Goal: Transaction & Acquisition: Subscribe to service/newsletter

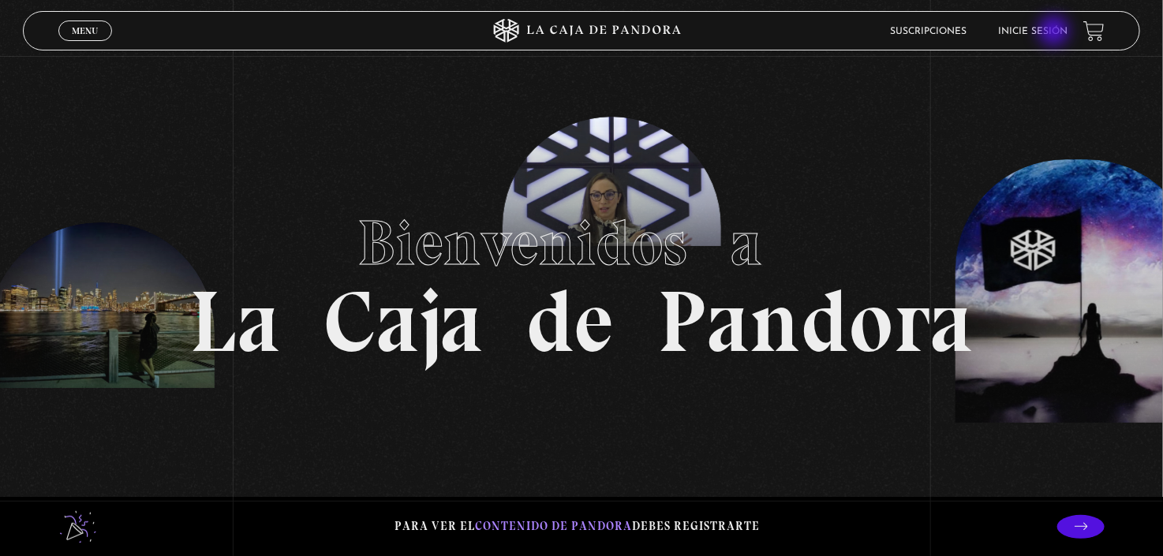
click at [1056, 32] on link "Inicie sesión" at bounding box center [1032, 31] width 69 height 9
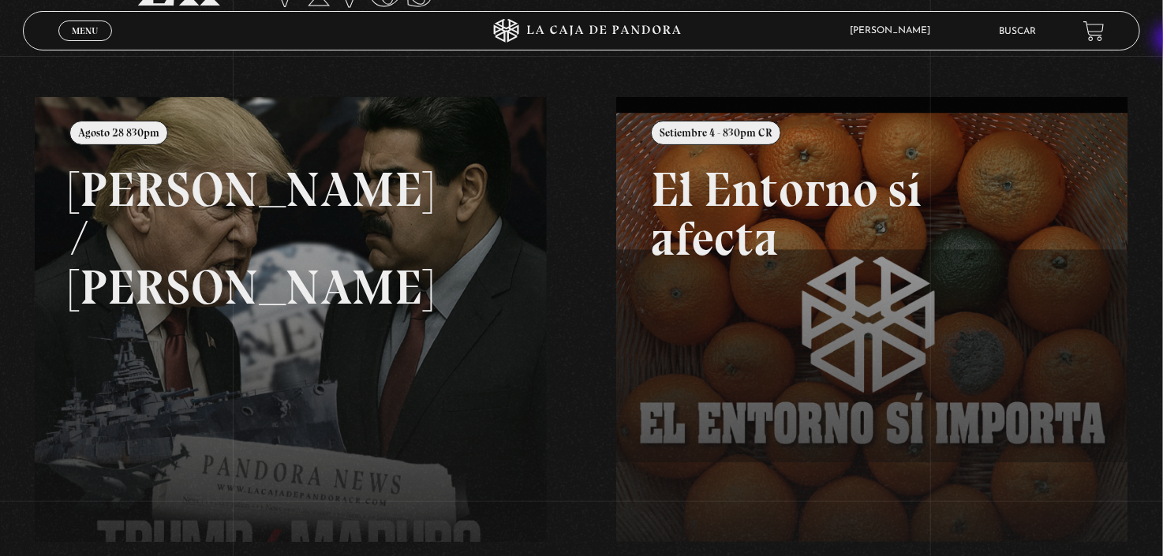
scroll to position [151, 0]
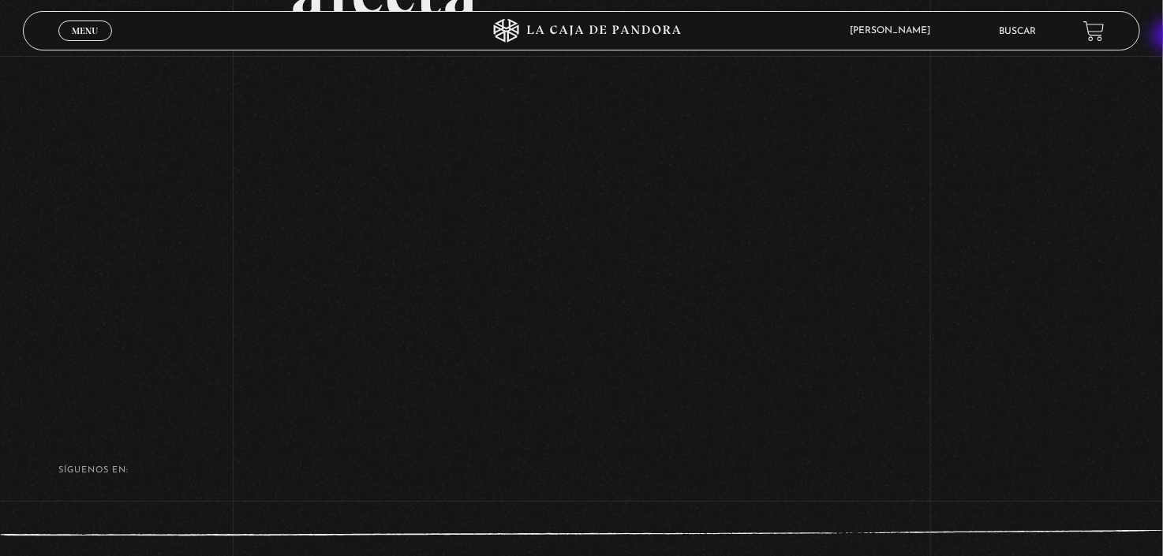
scroll to position [257, 0]
